Goal: Information Seeking & Learning: Learn about a topic

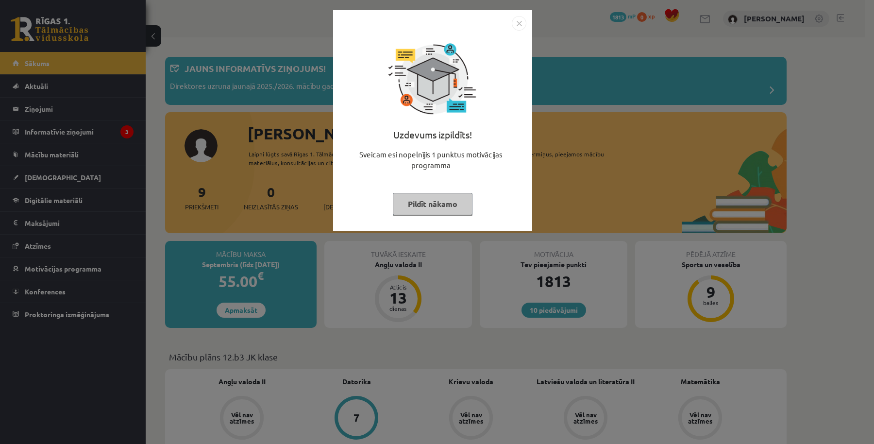
click at [522, 27] on img "Close" at bounding box center [519, 23] width 15 height 15
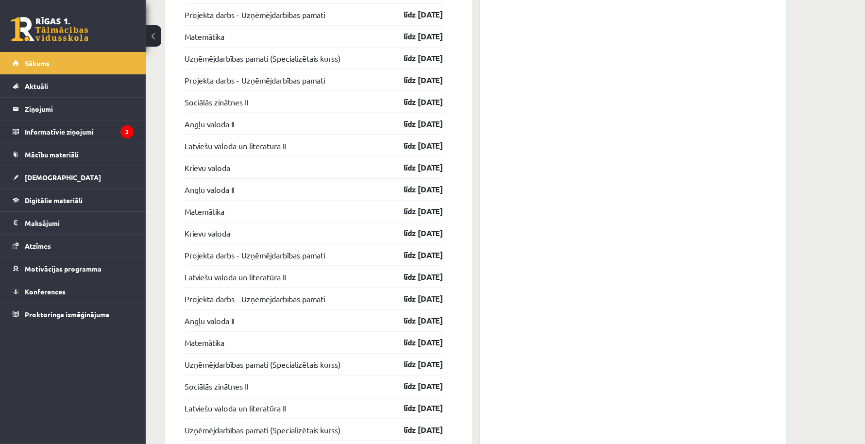
scroll to position [1199, 0]
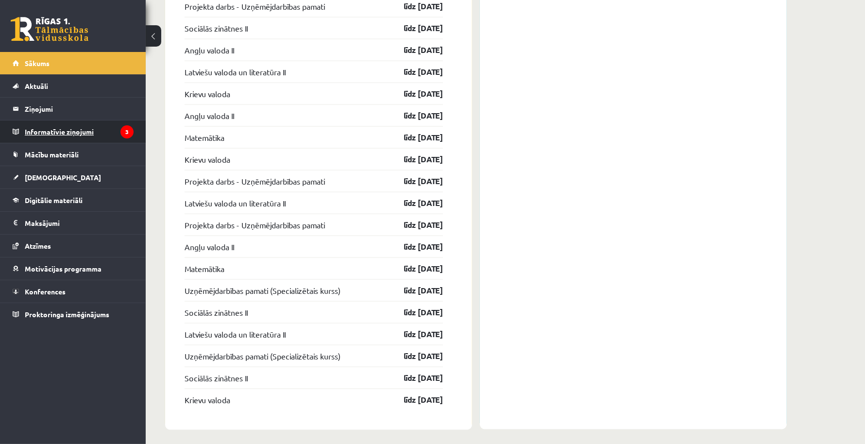
click at [95, 126] on legend "Informatīvie ziņojumi 3" at bounding box center [79, 131] width 109 height 22
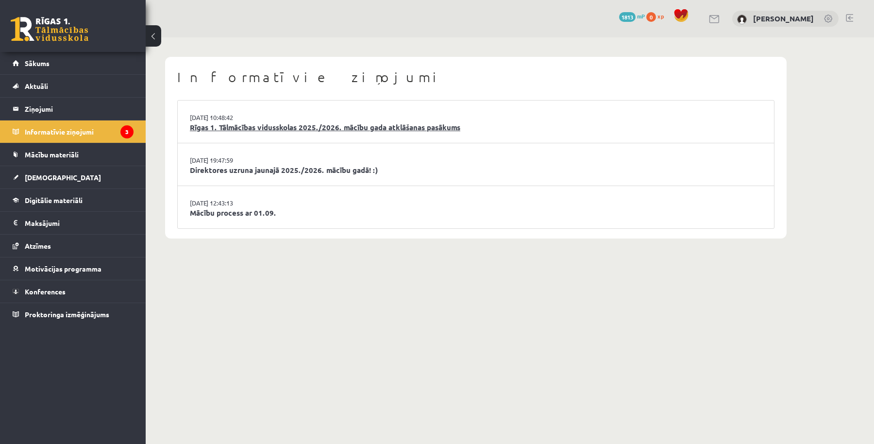
click at [363, 132] on link "Rīgas 1. Tālmācības vidusskolas 2025./2026. mācību gada atklāšanas pasākums" at bounding box center [476, 127] width 572 height 11
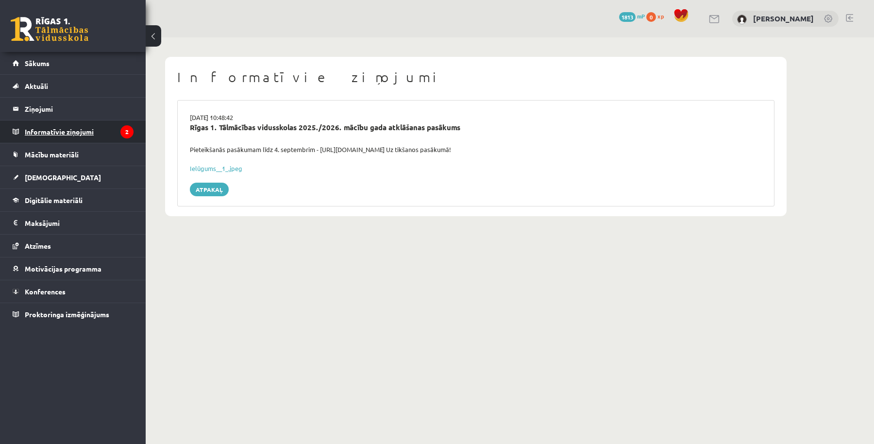
click at [69, 133] on legend "Informatīvie ziņojumi 2" at bounding box center [79, 131] width 109 height 22
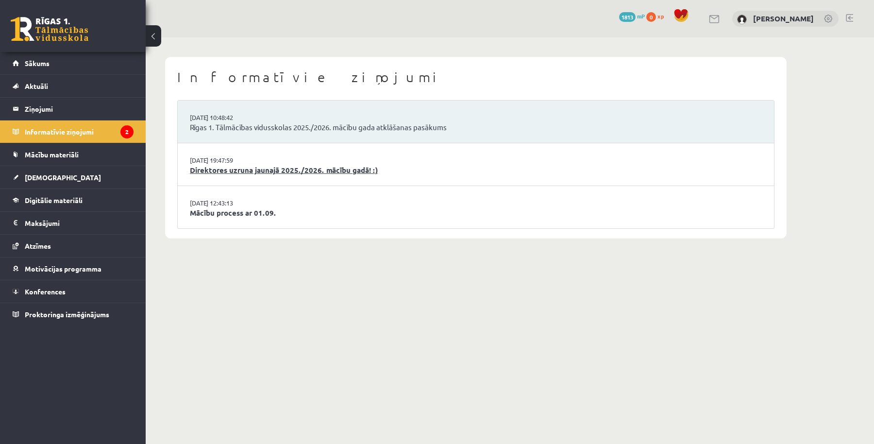
click at [294, 172] on link "Direktores uzruna jaunajā 2025./2026. mācību gadā! :)" at bounding box center [476, 170] width 572 height 11
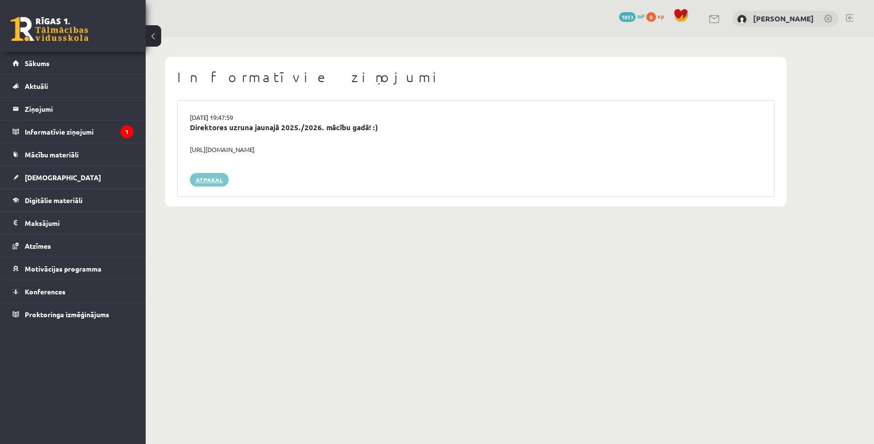
click at [209, 185] on link "Atpakaļ" at bounding box center [209, 180] width 39 height 14
click at [211, 179] on link "Atpakaļ" at bounding box center [209, 180] width 39 height 14
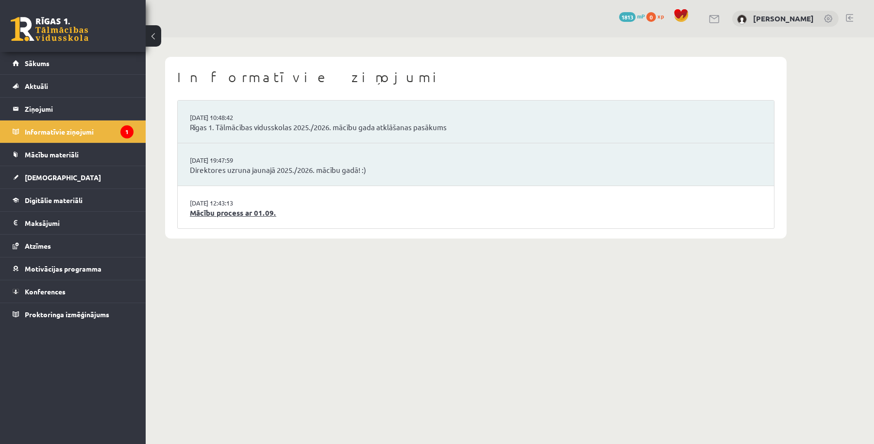
click at [226, 215] on link "Mācību process ar 01.09." at bounding box center [476, 212] width 572 height 11
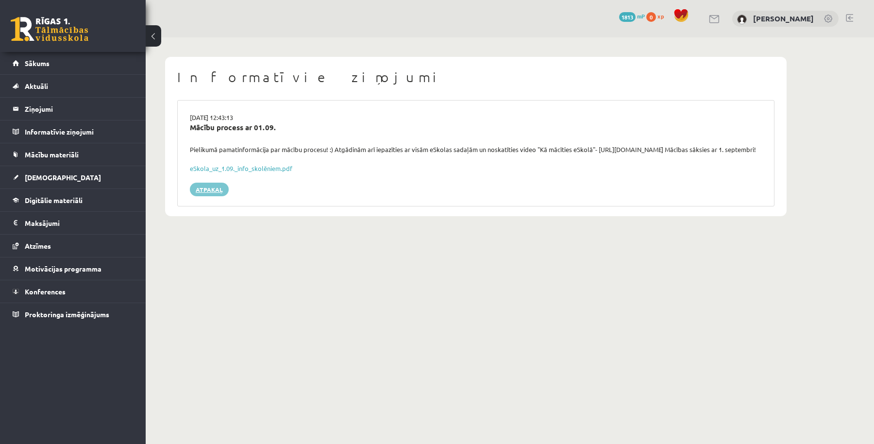
click at [211, 196] on link "Atpakaļ" at bounding box center [209, 190] width 39 height 14
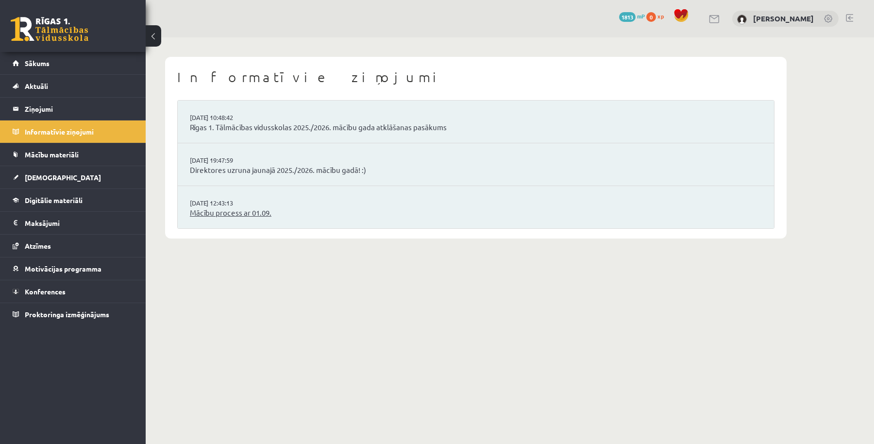
click at [222, 213] on link "Mācību process ar 01.09." at bounding box center [476, 212] width 572 height 11
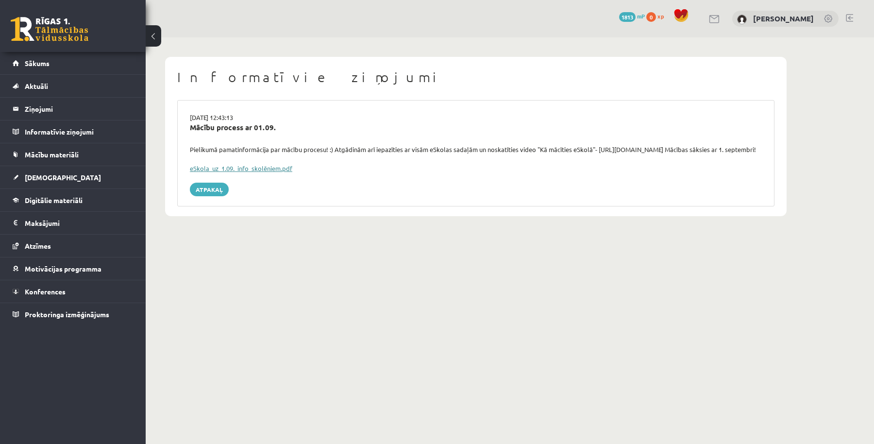
click at [226, 172] on link "eSkola_uz_1.09._info_skolēniem.pdf" at bounding box center [241, 168] width 102 height 8
